Goal: Information Seeking & Learning: Learn about a topic

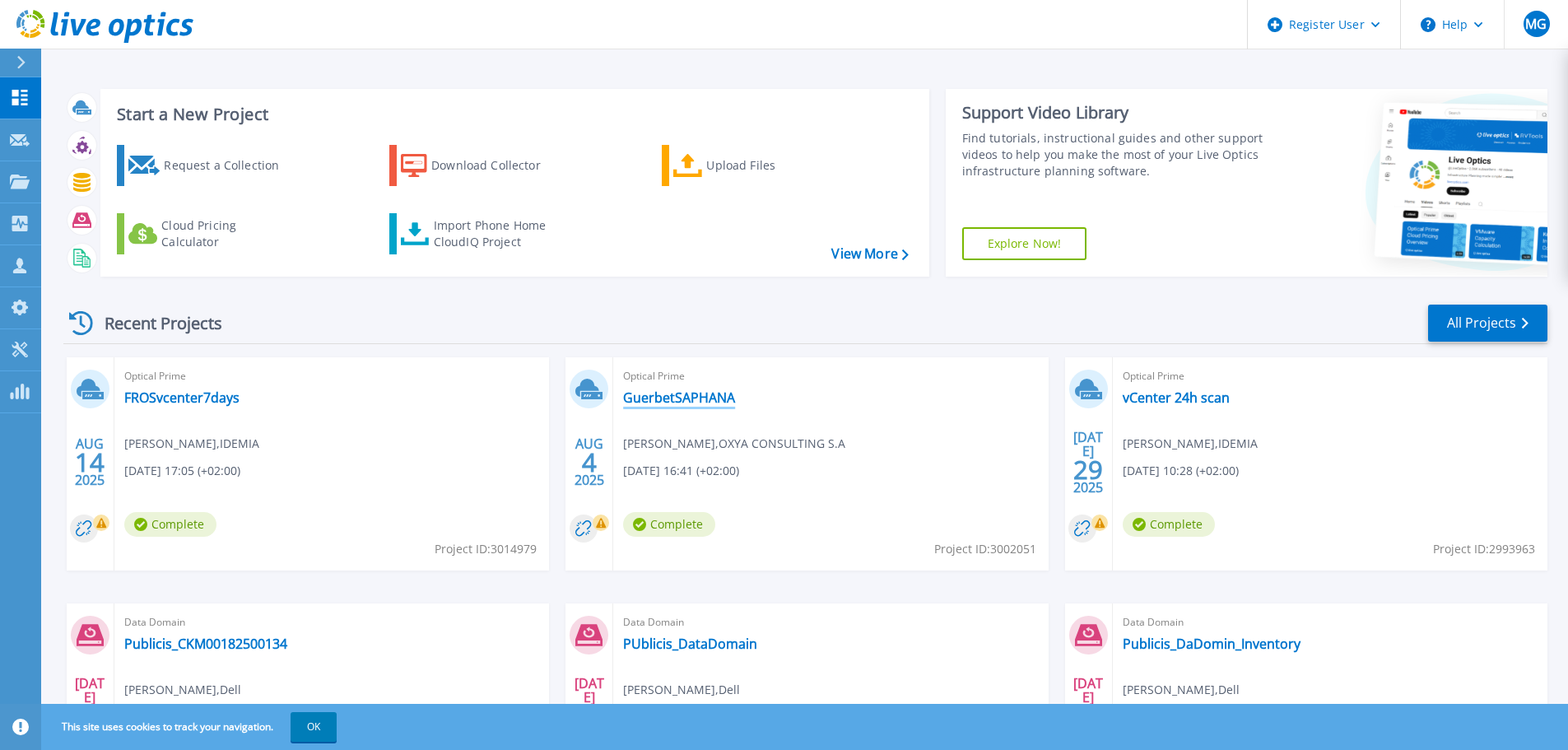
click at [707, 395] on link "GuerbetSAPHANA" at bounding box center [678, 397] width 112 height 16
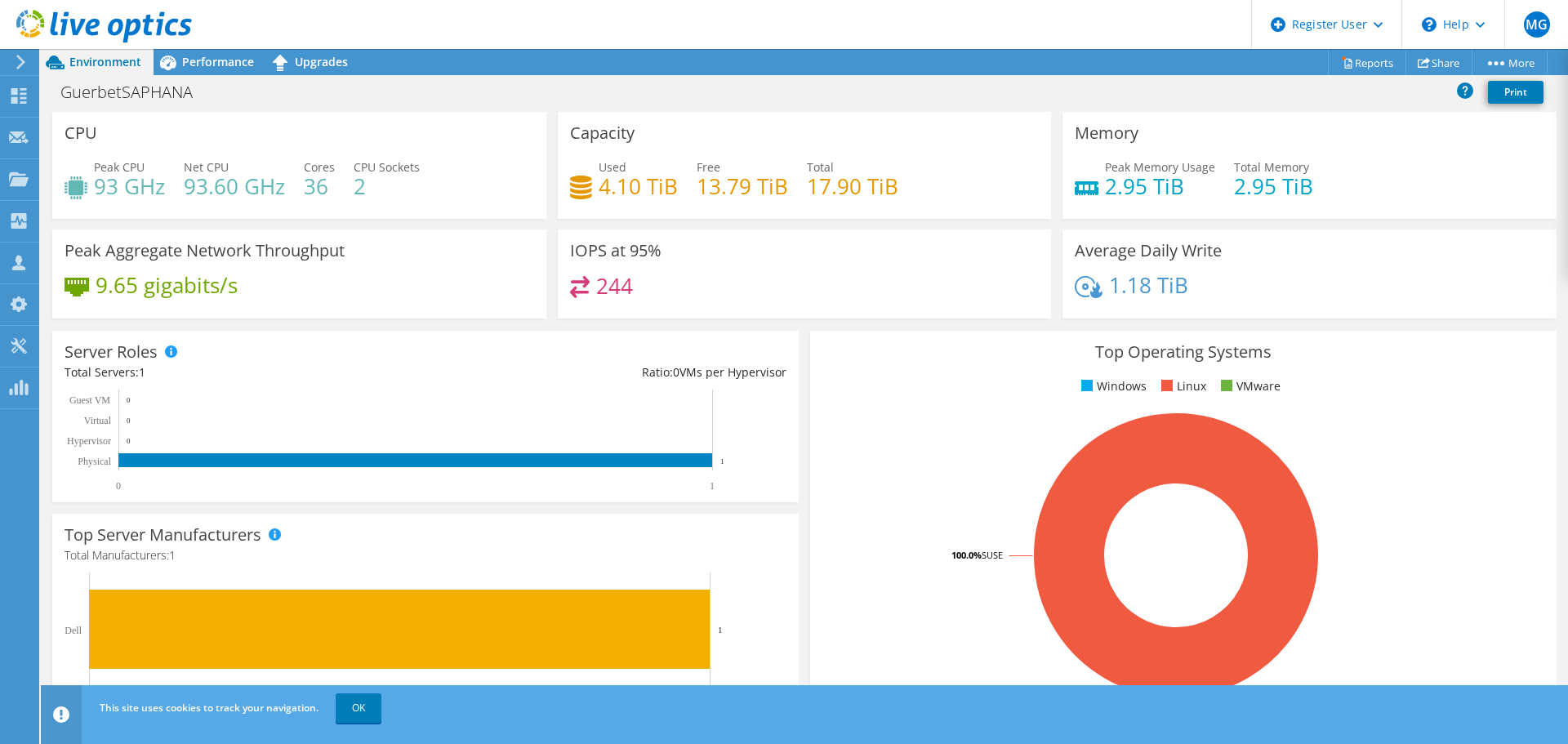
click at [962, 666] on rect at bounding box center [1176, 555] width 707 height 286
click at [921, 652] on rect at bounding box center [1176, 555] width 707 height 286
click at [831, 667] on rect at bounding box center [1176, 555] width 707 height 286
click at [770, 622] on rect at bounding box center [419, 638] width 707 height 134
click at [218, 65] on span "Performance" at bounding box center [218, 61] width 72 height 15
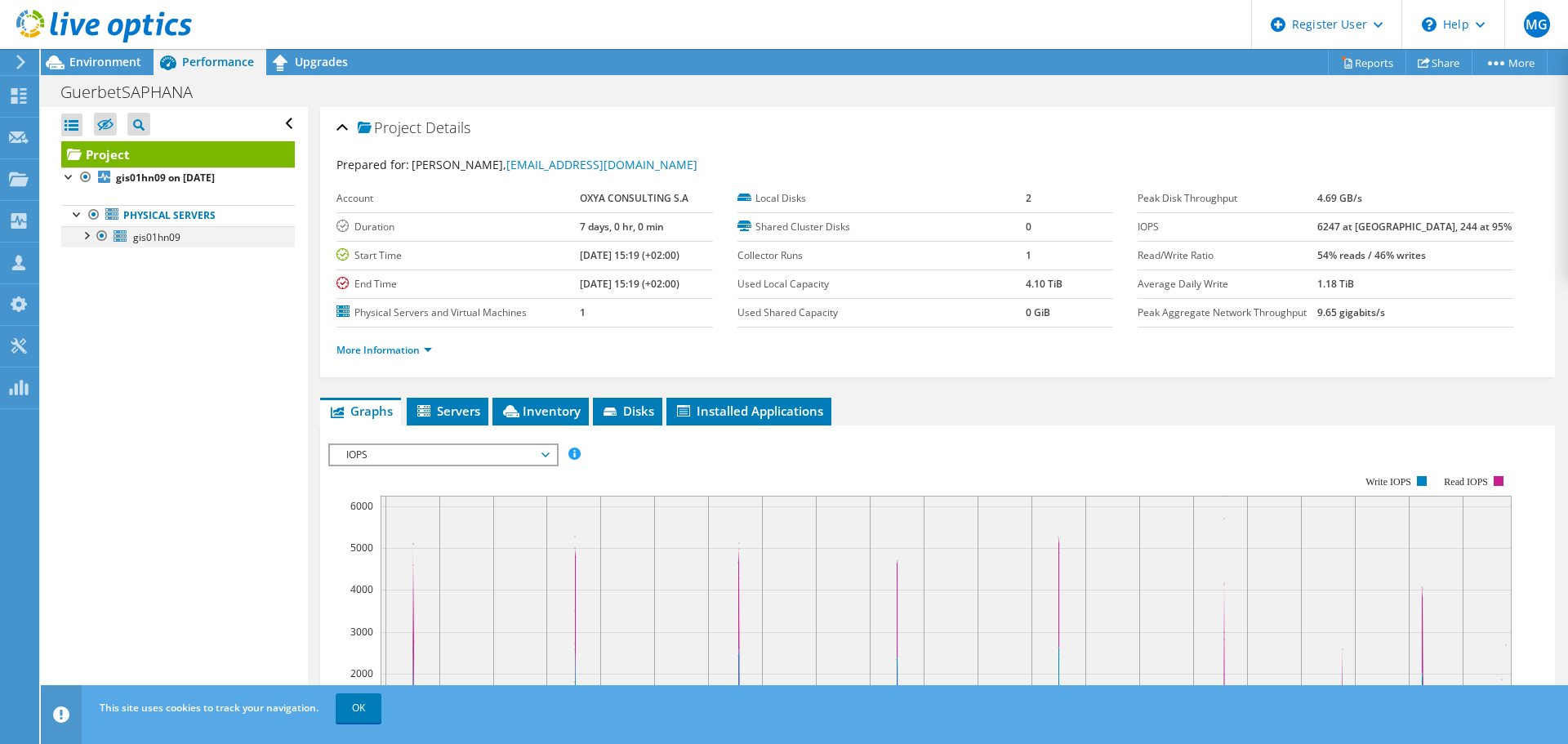
click at [86, 235] on div at bounding box center [86, 234] width 16 height 16
click at [95, 300] on div at bounding box center [94, 299] width 16 height 16
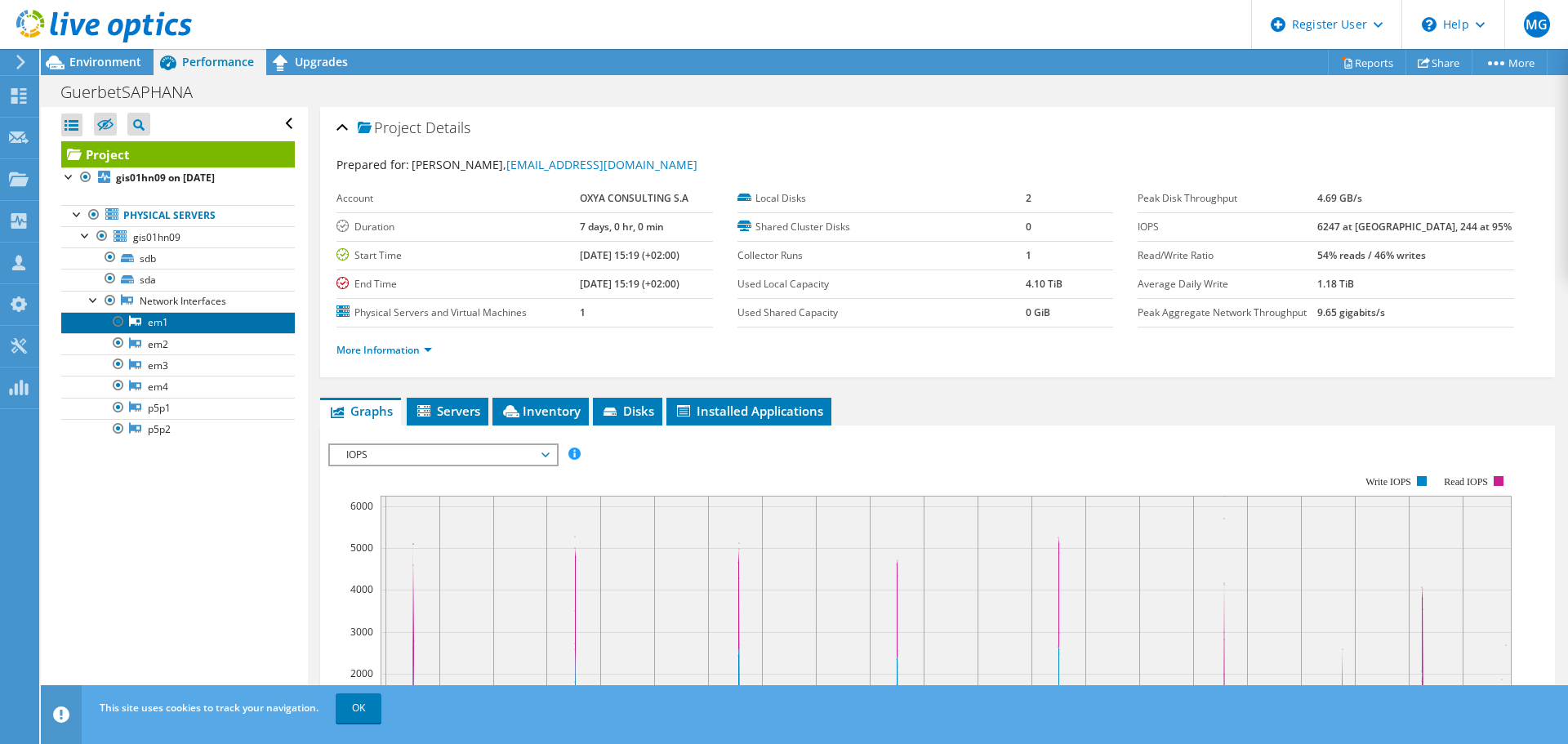
click at [166, 321] on link "em1" at bounding box center [178, 323] width 234 height 22
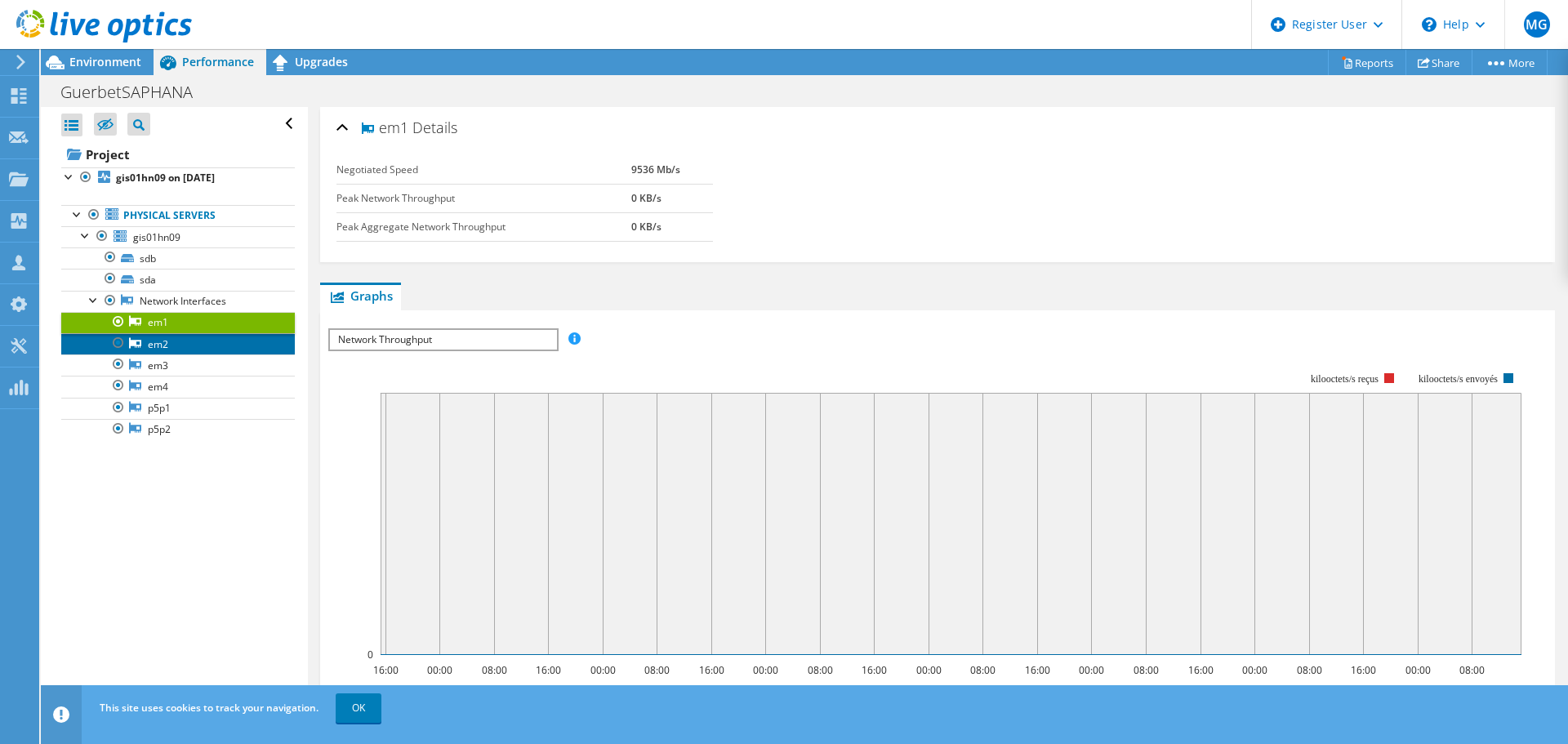
click at [156, 339] on link "em2" at bounding box center [178, 344] width 234 height 22
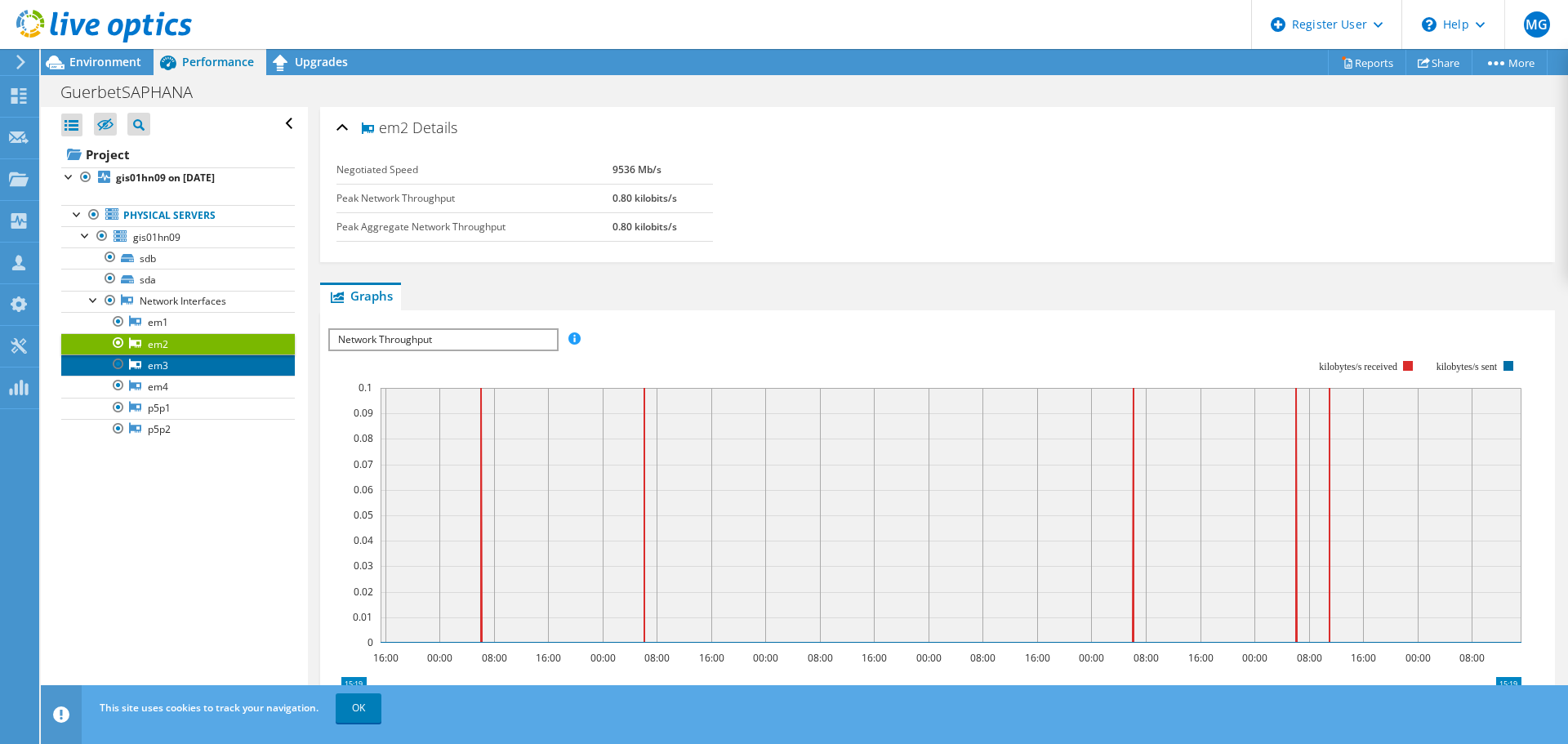
click at [161, 368] on link "em3" at bounding box center [178, 365] width 234 height 22
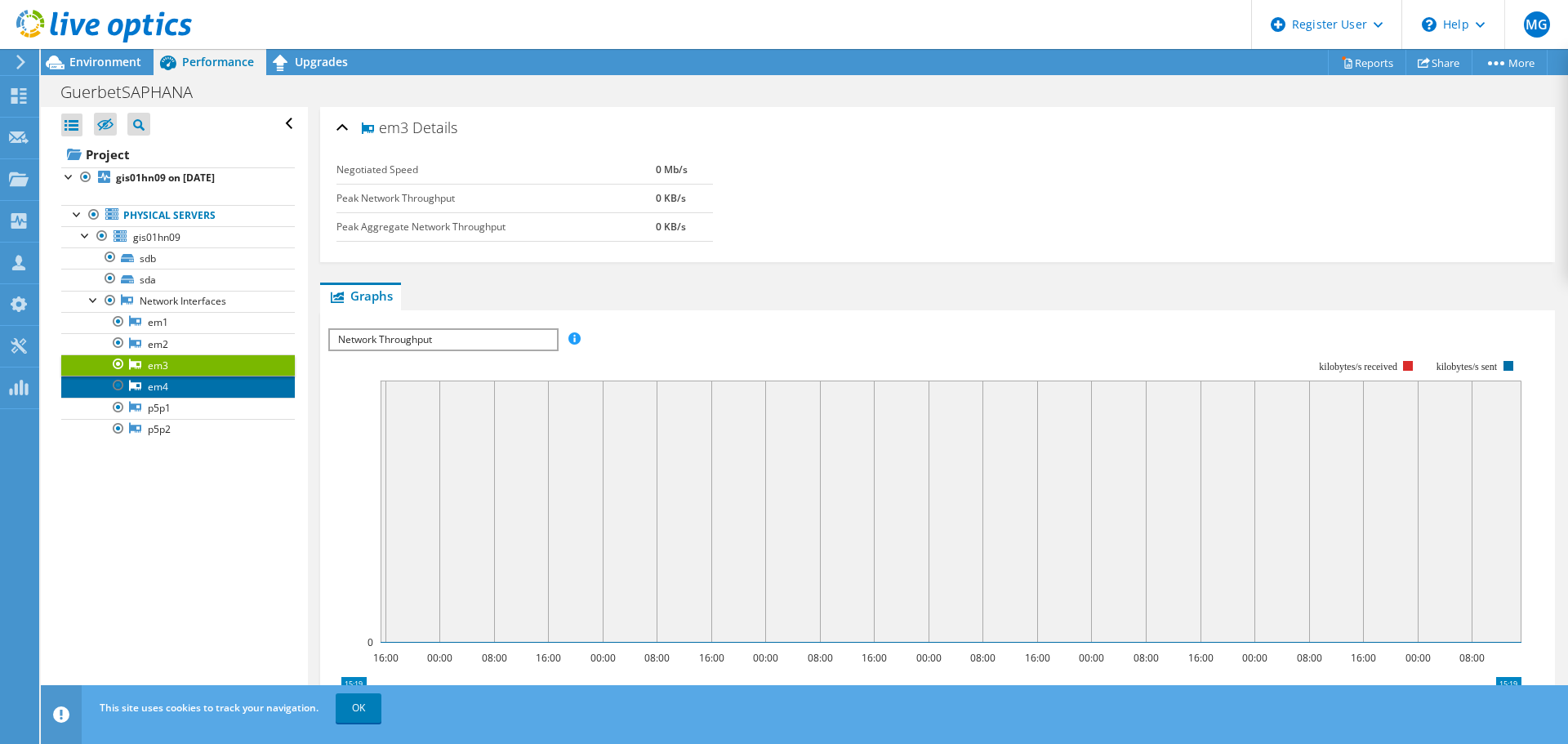
click at [162, 388] on link "em4" at bounding box center [178, 386] width 234 height 22
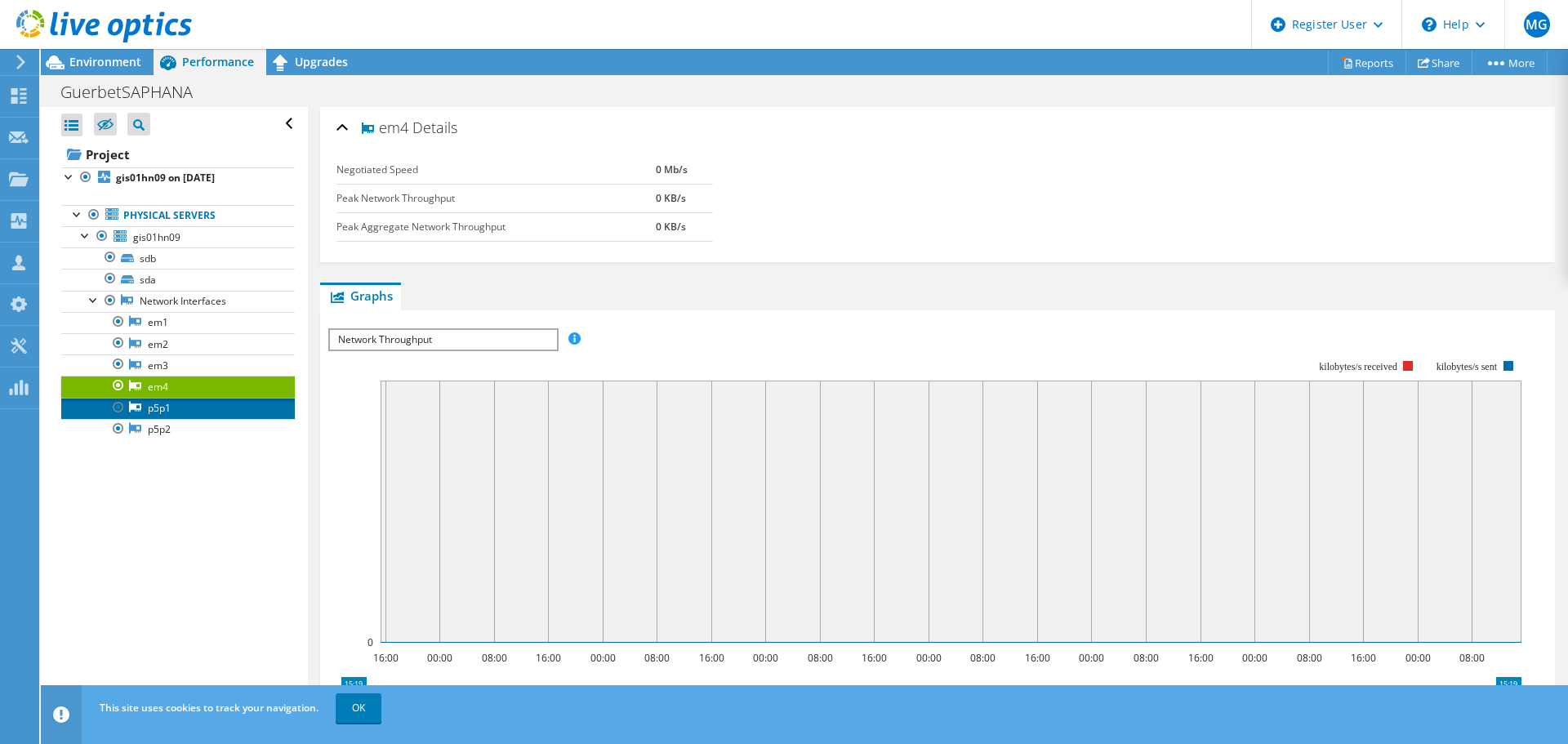
click at [165, 409] on link "p5p1" at bounding box center [178, 409] width 234 height 22
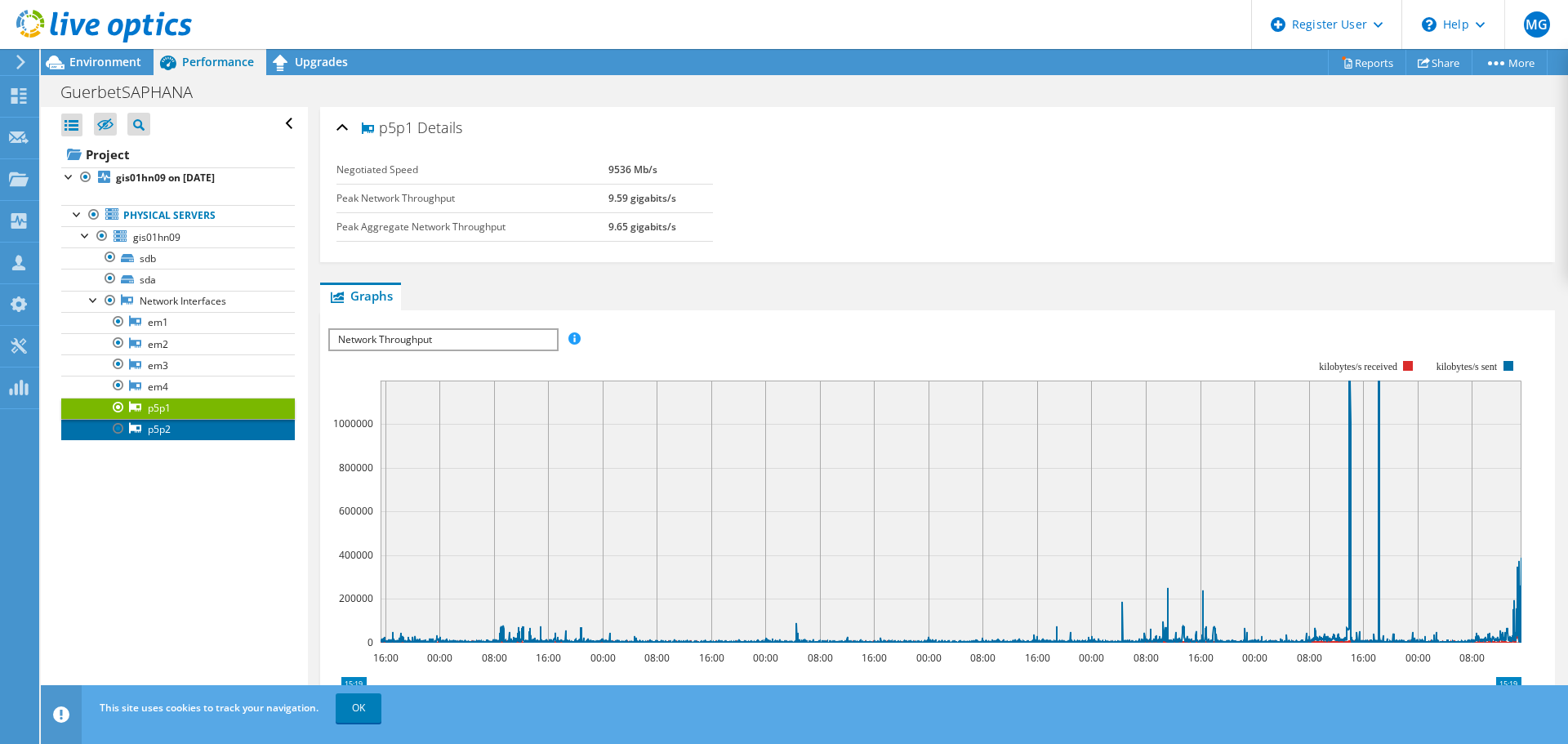
click at [154, 427] on link "p5p2" at bounding box center [178, 429] width 234 height 22
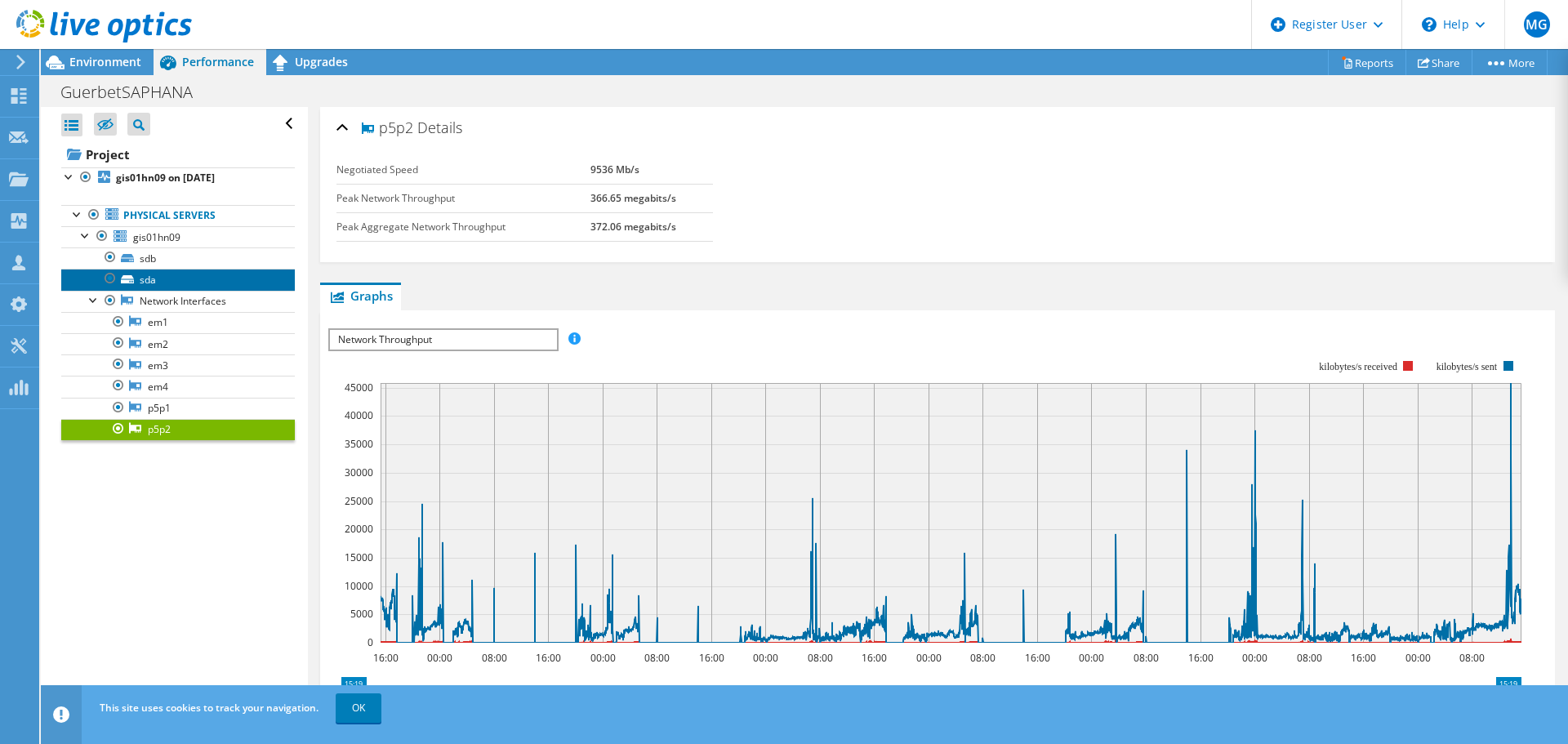
click at [162, 277] on link "sda" at bounding box center [178, 280] width 234 height 22
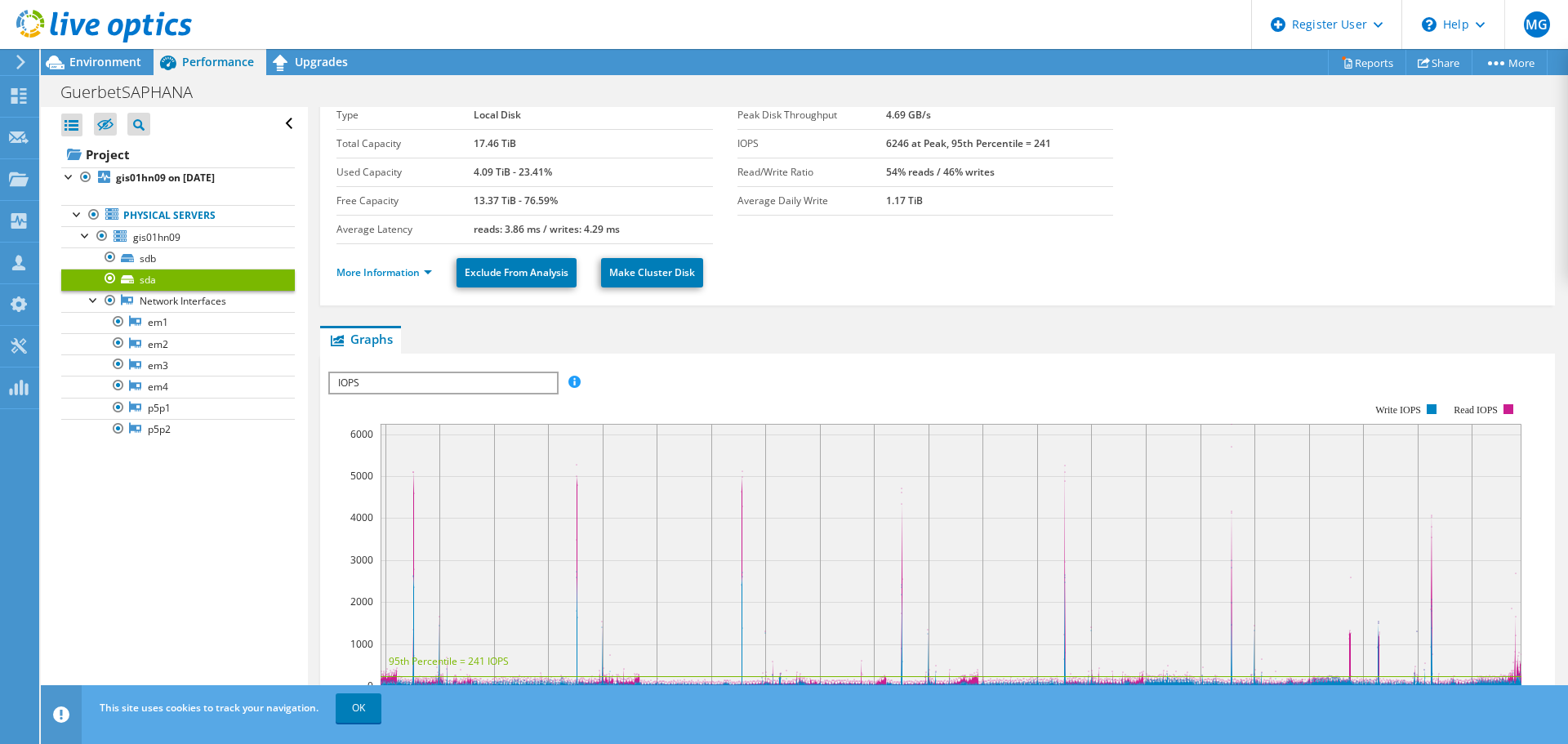
scroll to position [82, 0]
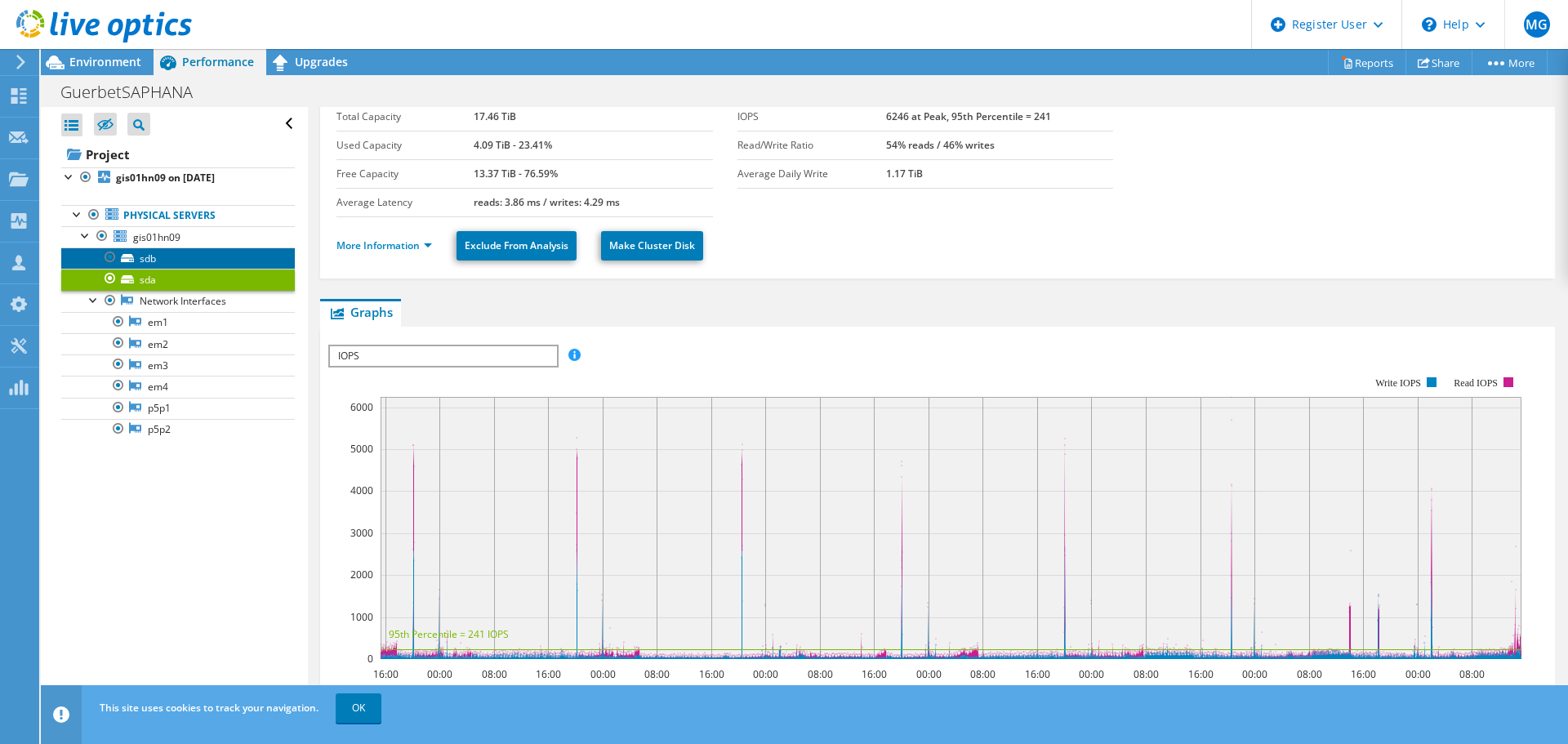
click at [159, 253] on link "sdb" at bounding box center [178, 258] width 234 height 22
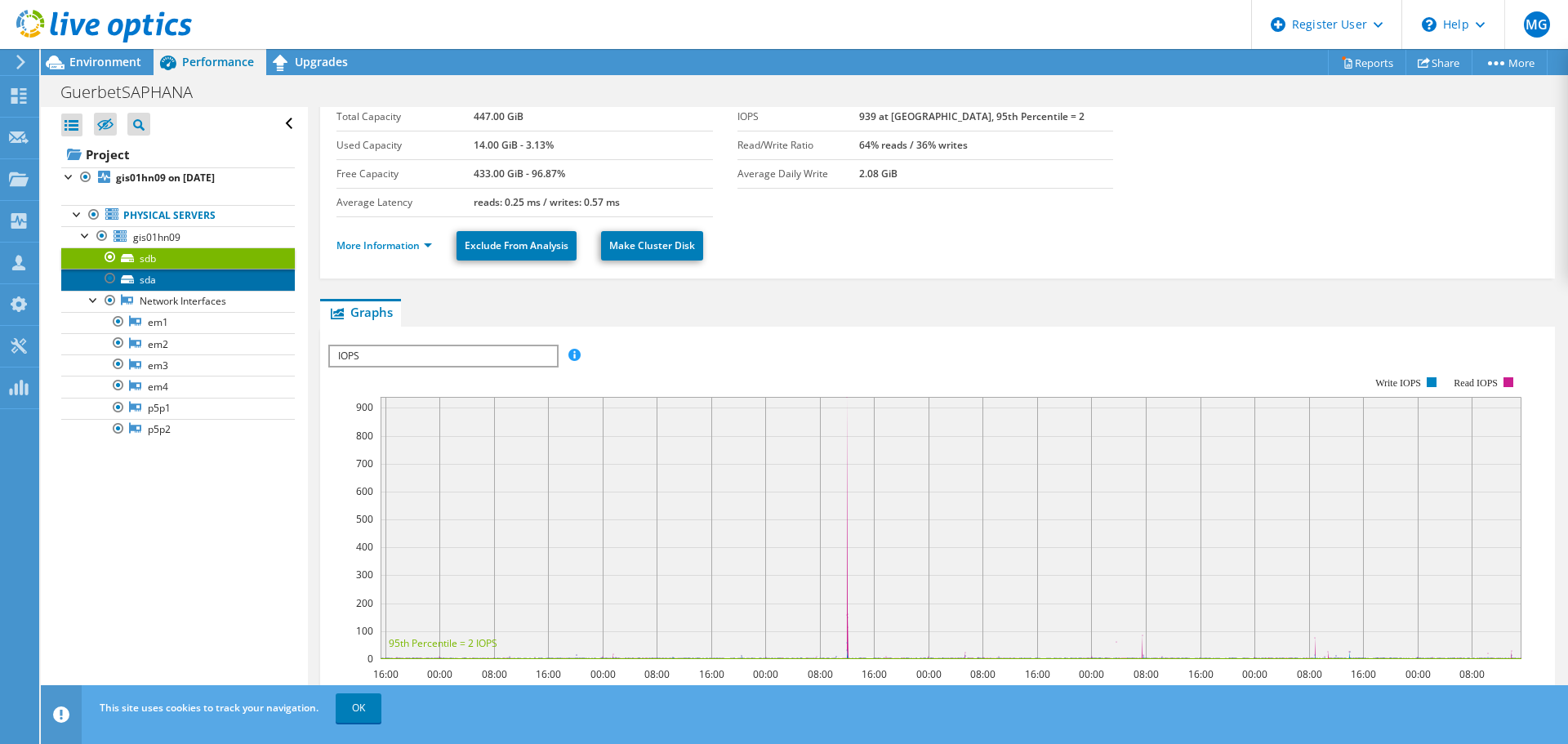
click at [178, 282] on link "sda" at bounding box center [178, 280] width 234 height 22
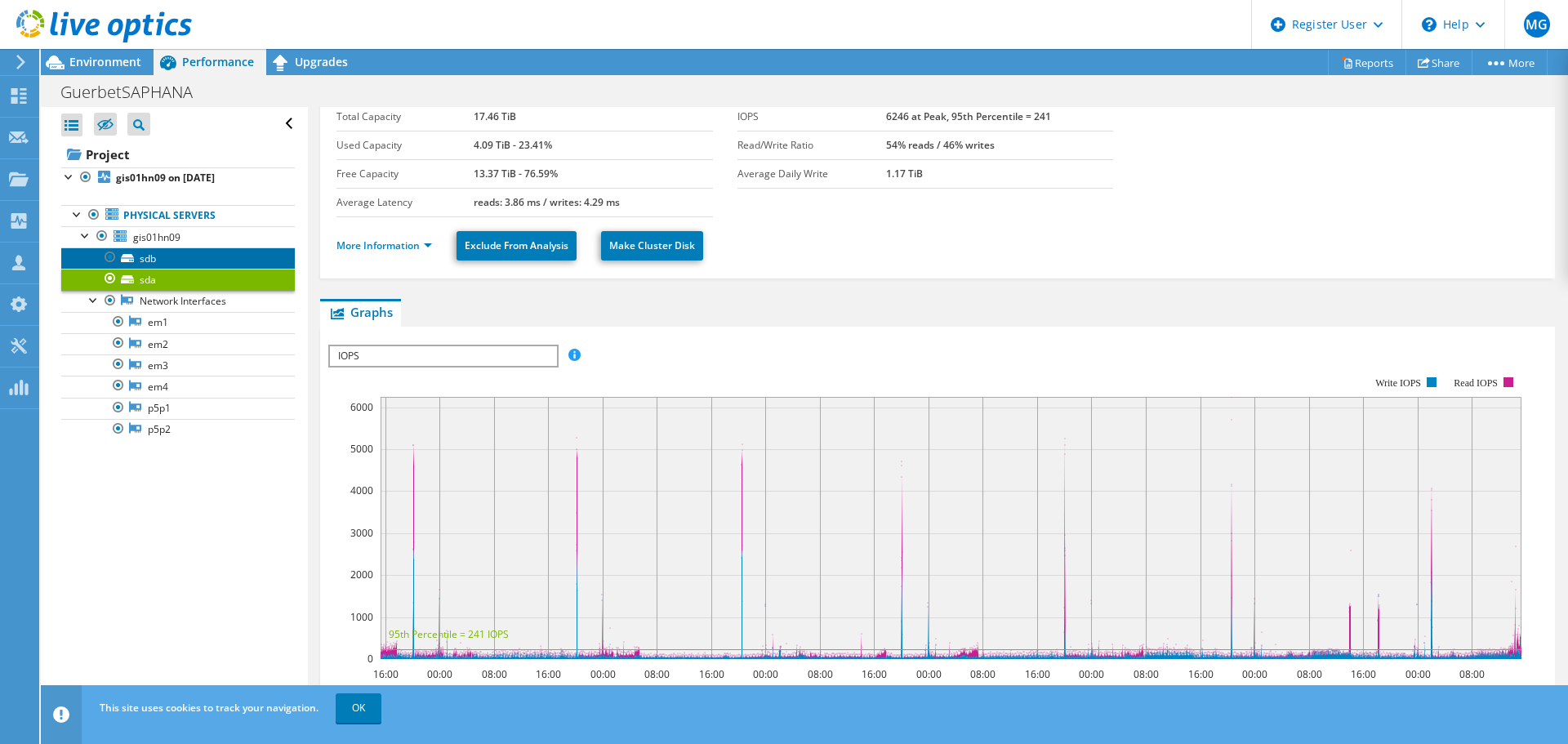
click at [162, 253] on link "sdb" at bounding box center [178, 258] width 234 height 22
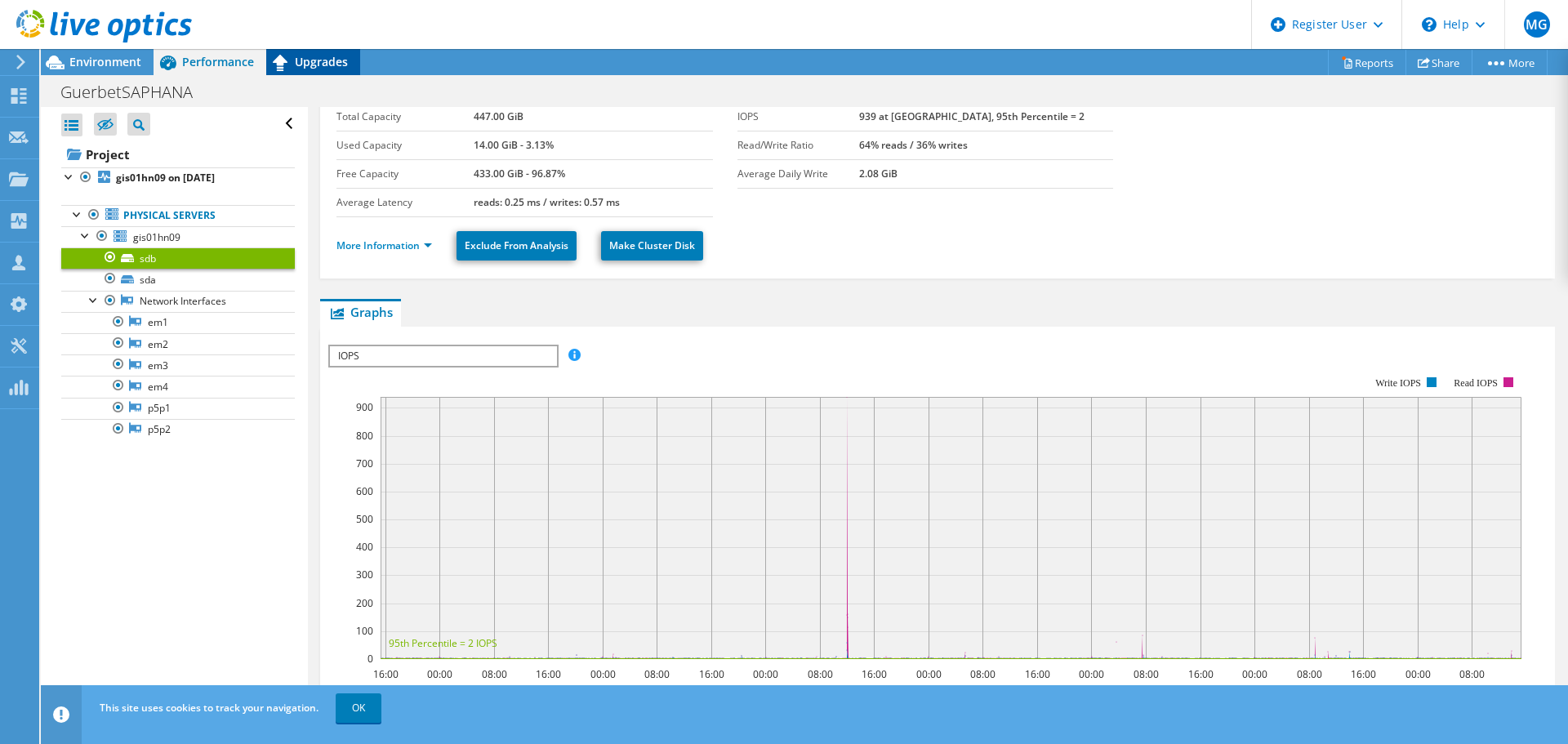
click at [314, 60] on span "Upgrades" at bounding box center [321, 61] width 53 height 15
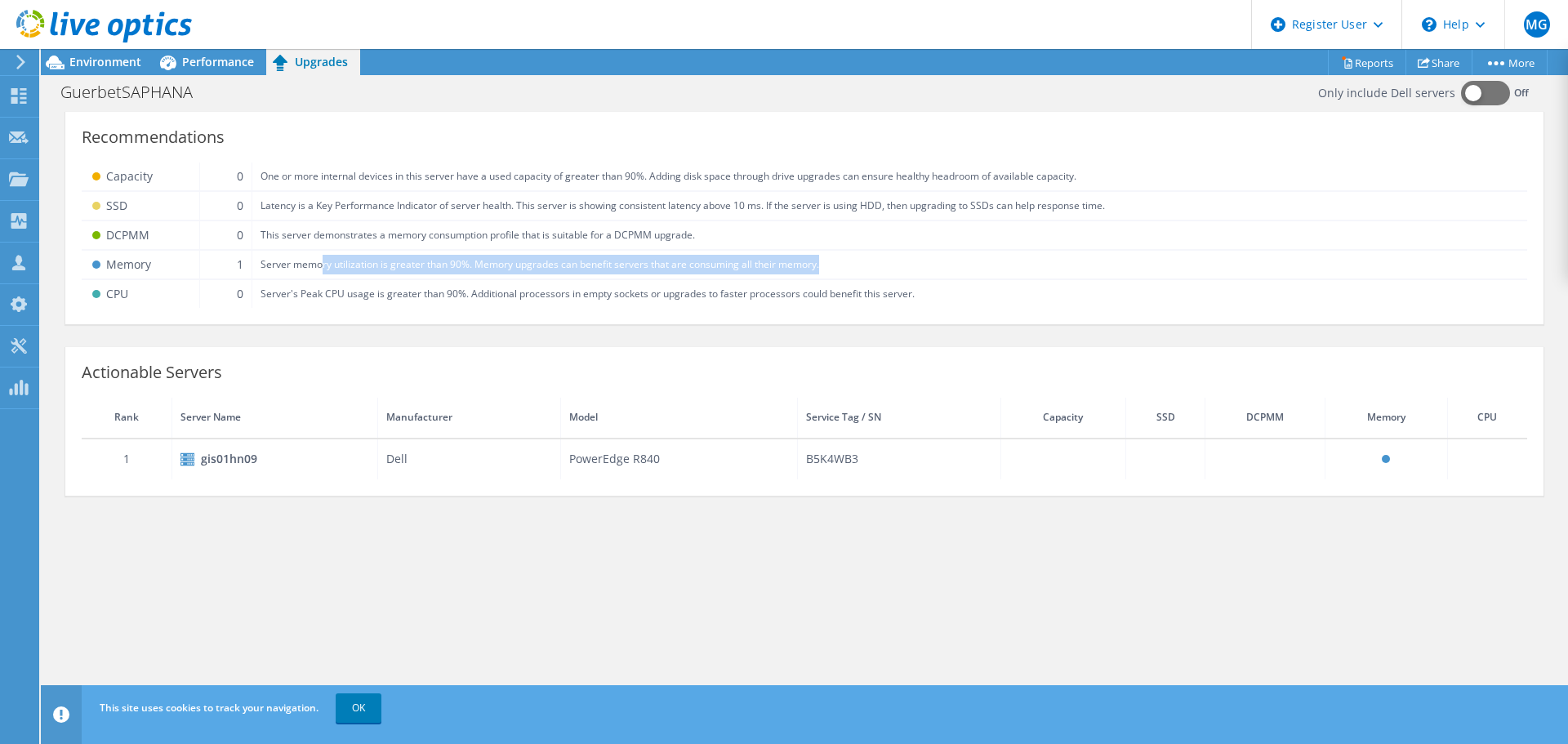
drag, startPoint x: 319, startPoint y: 264, endPoint x: 1005, endPoint y: 259, distance: 686.0
click at [1005, 259] on td "Server memory utilization is greater than 90%. Memory upgrades can benefit serv…" at bounding box center [890, 264] width 1275 height 30
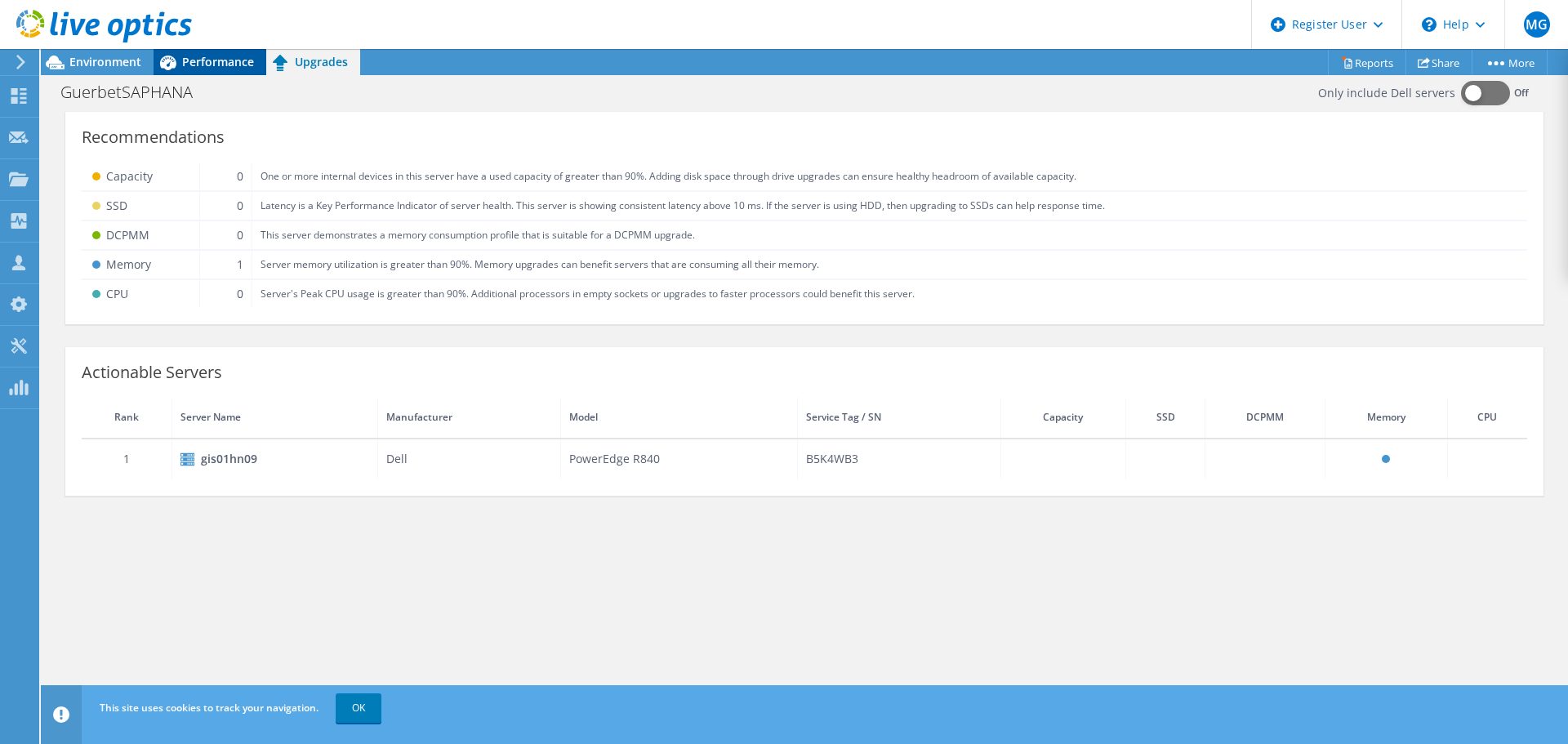
click at [232, 65] on span "Performance" at bounding box center [218, 61] width 72 height 15
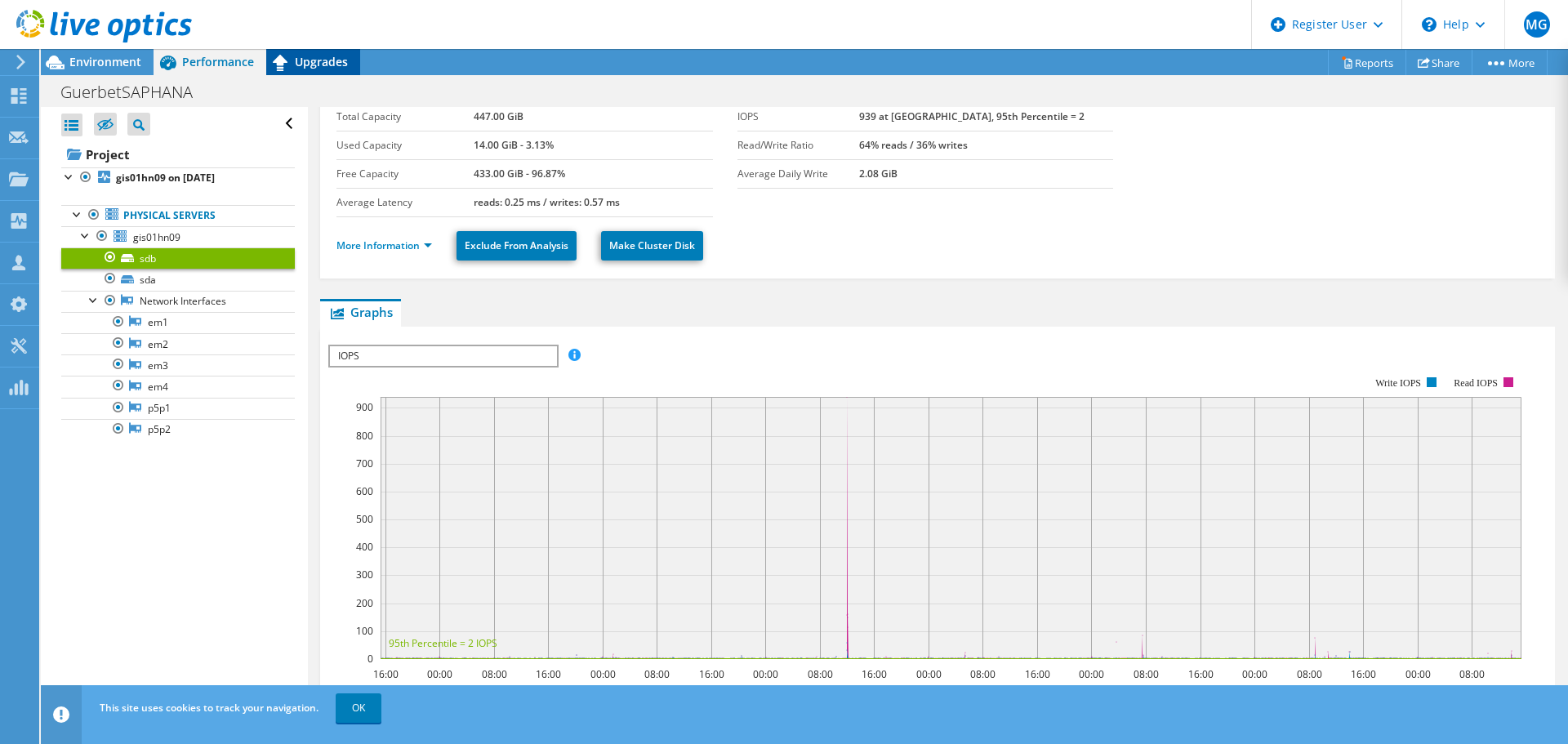
click at [335, 65] on span "Upgrades" at bounding box center [321, 61] width 53 height 15
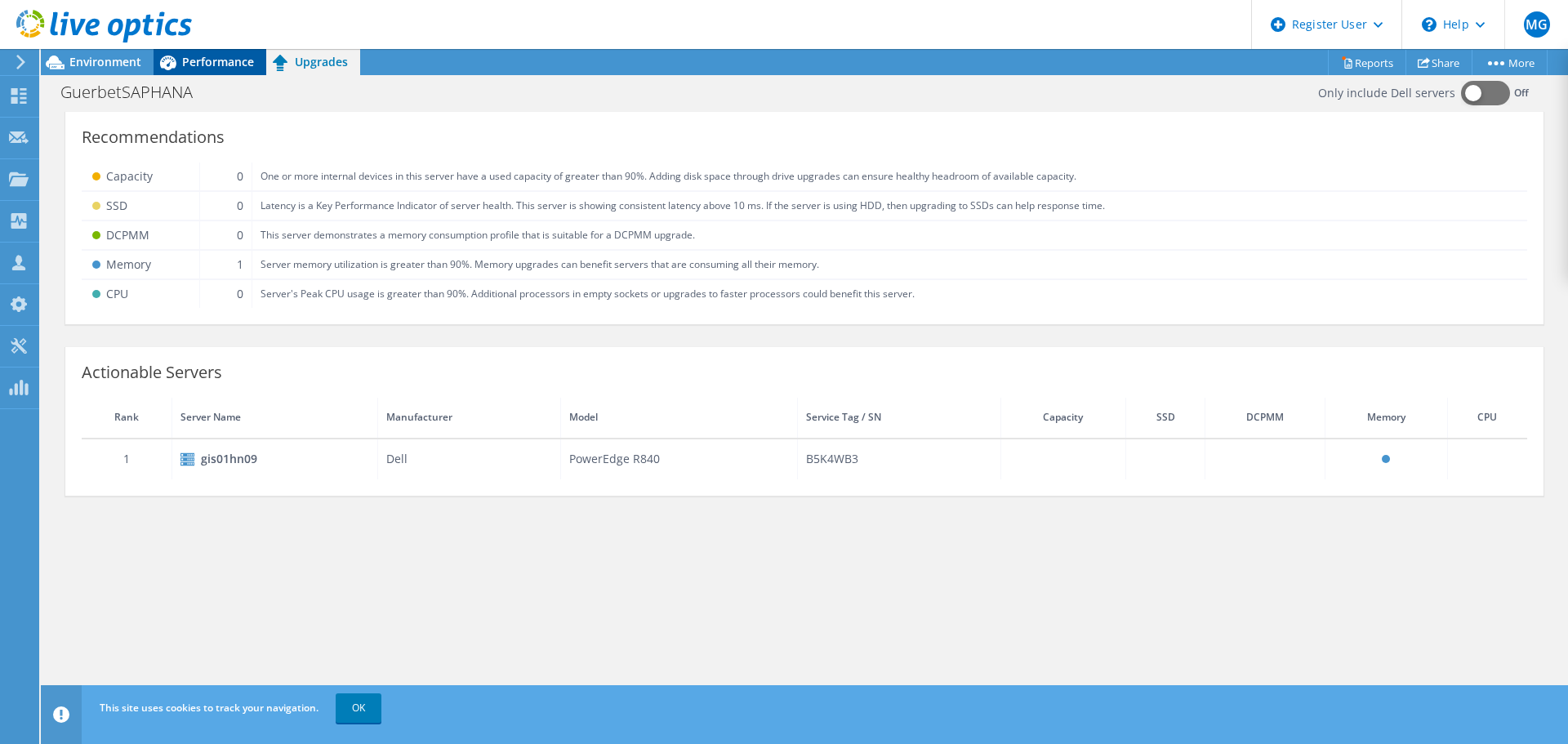
click at [208, 65] on span "Performance" at bounding box center [218, 61] width 72 height 15
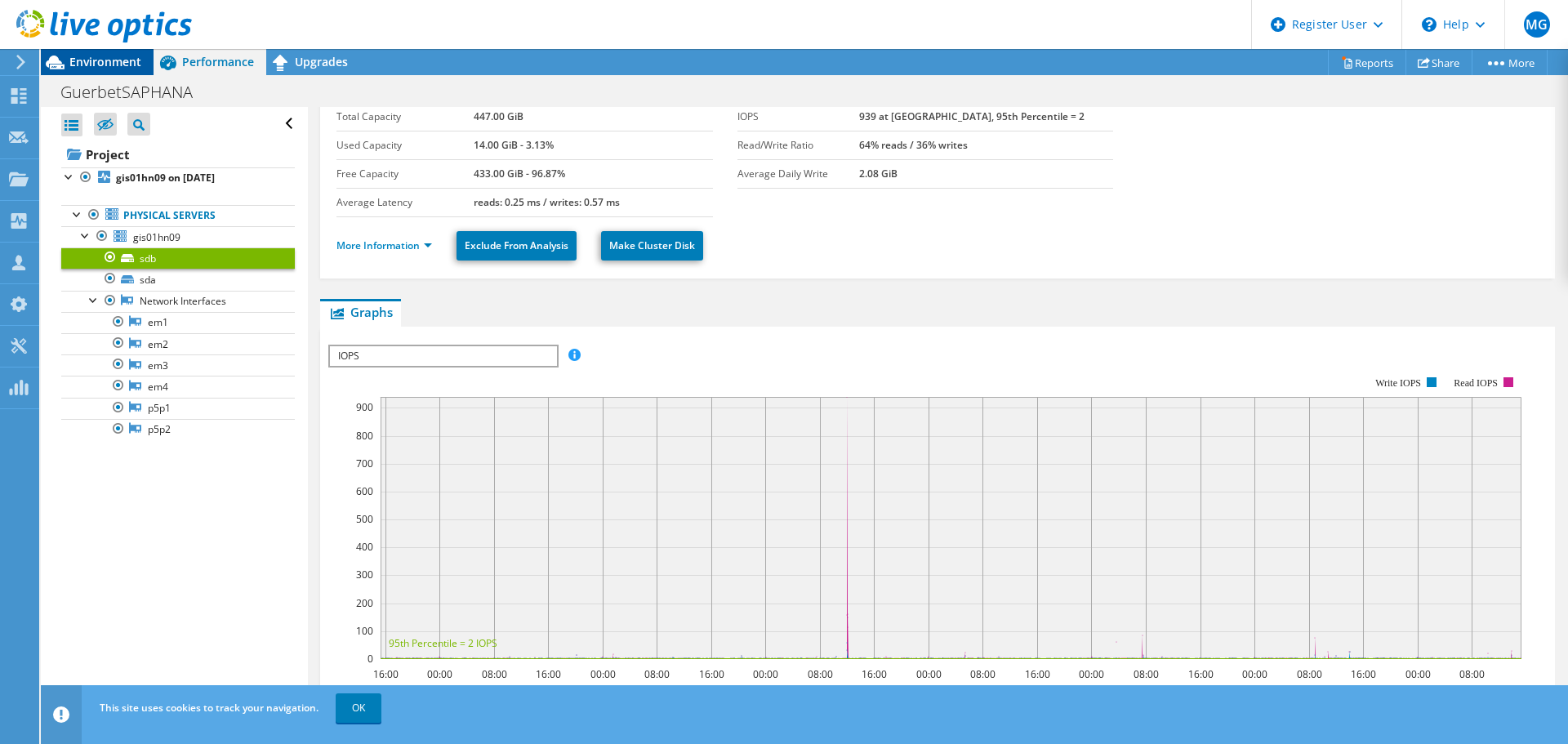
click at [84, 60] on span "Environment" at bounding box center [106, 61] width 72 height 15
